Goal: Information Seeking & Learning: Learn about a topic

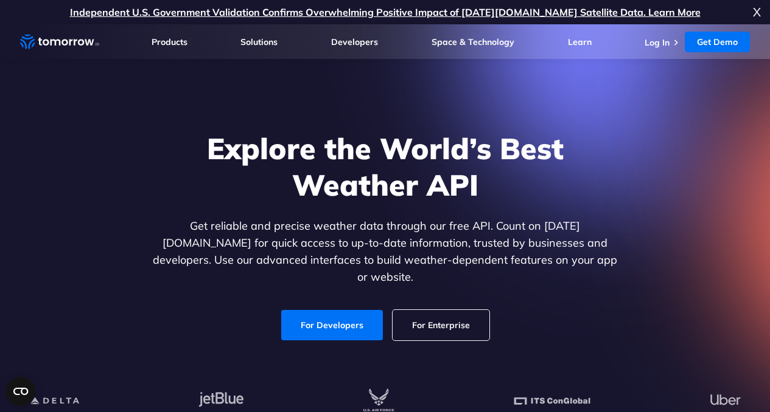
click at [321, 317] on link "For Developers" at bounding box center [332, 325] width 102 height 30
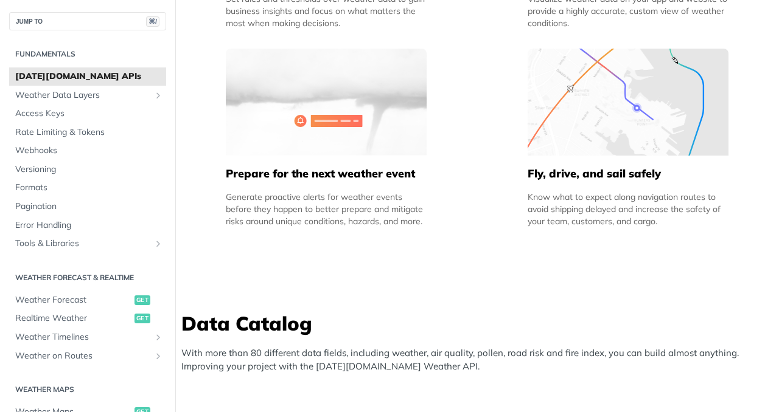
scroll to position [981, 0]
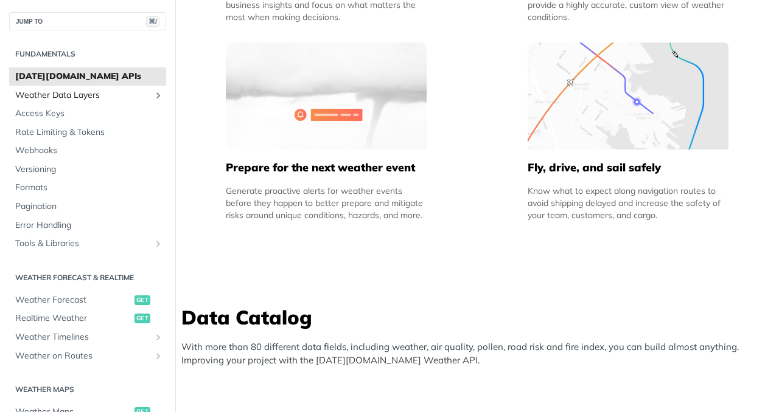
click at [86, 97] on span "Weather Data Layers" at bounding box center [82, 95] width 135 height 12
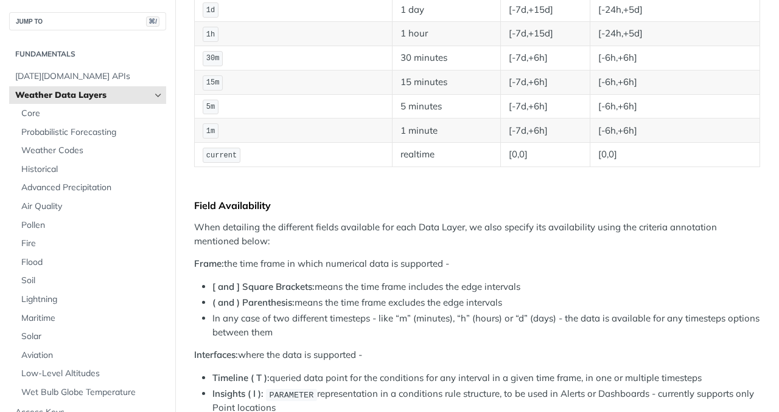
scroll to position [313, 0]
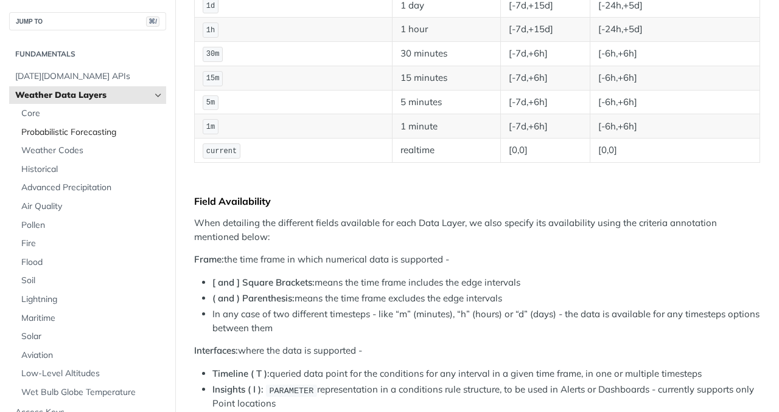
click at [80, 129] on span "Probabilistic Forecasting" at bounding box center [92, 133] width 142 height 12
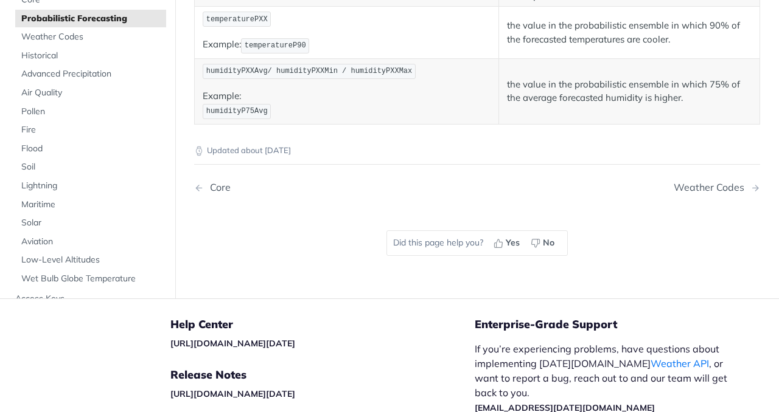
scroll to position [949, 0]
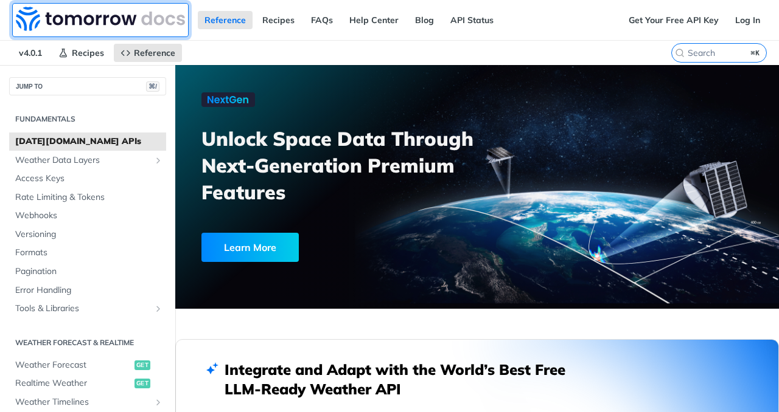
click at [26, 19] on img at bounding box center [100, 19] width 169 height 24
